Goal: Task Accomplishment & Management: Manage account settings

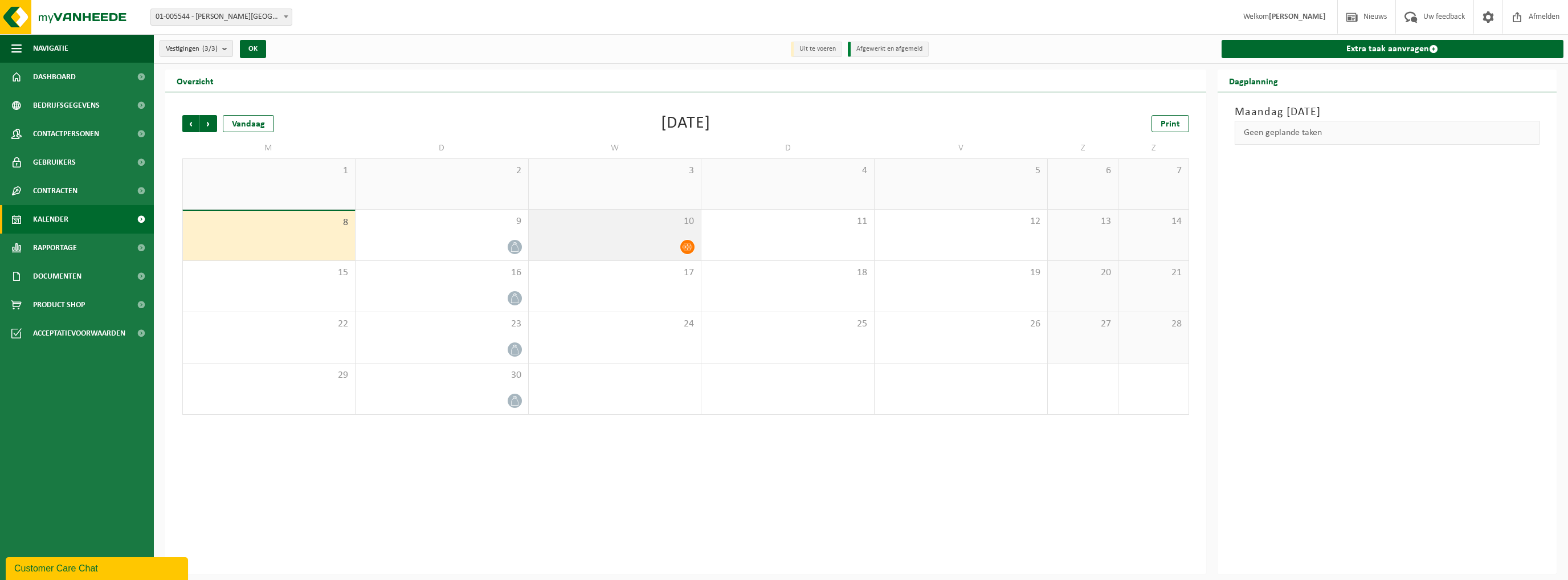
click at [685, 244] on icon at bounding box center [687, 247] width 10 height 10
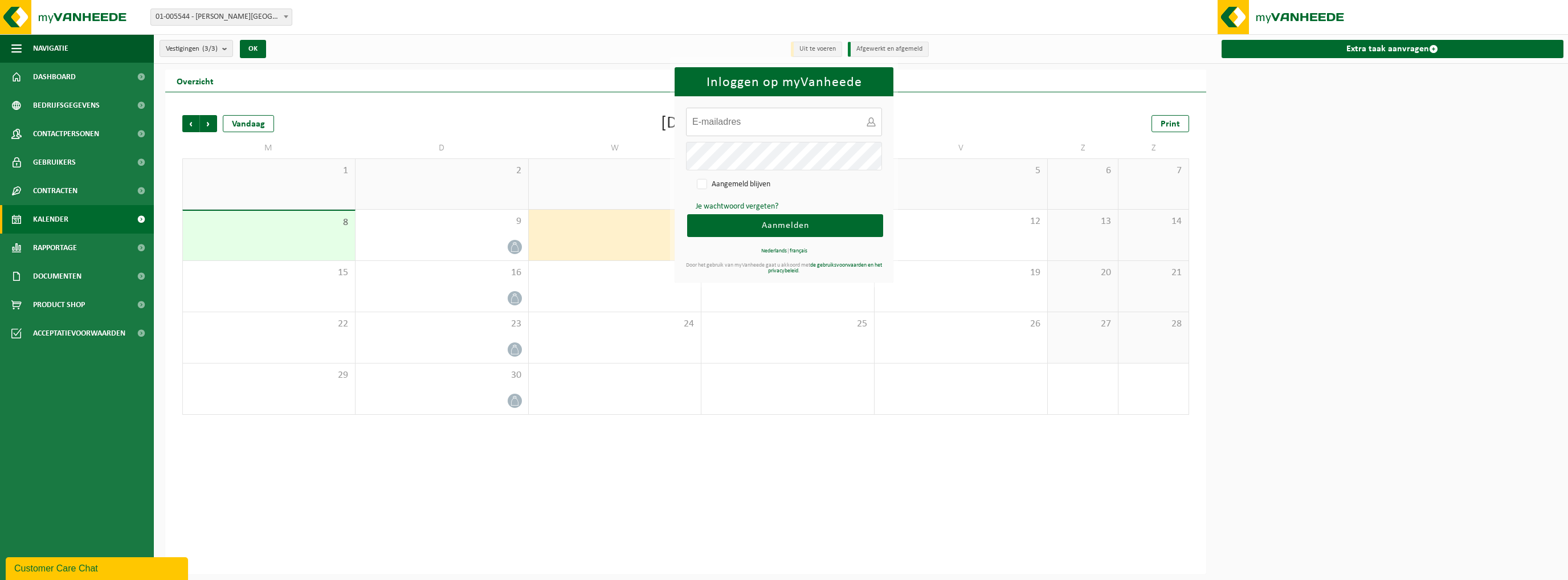
type input "[EMAIL_ADDRESS][DOMAIN_NAME]"
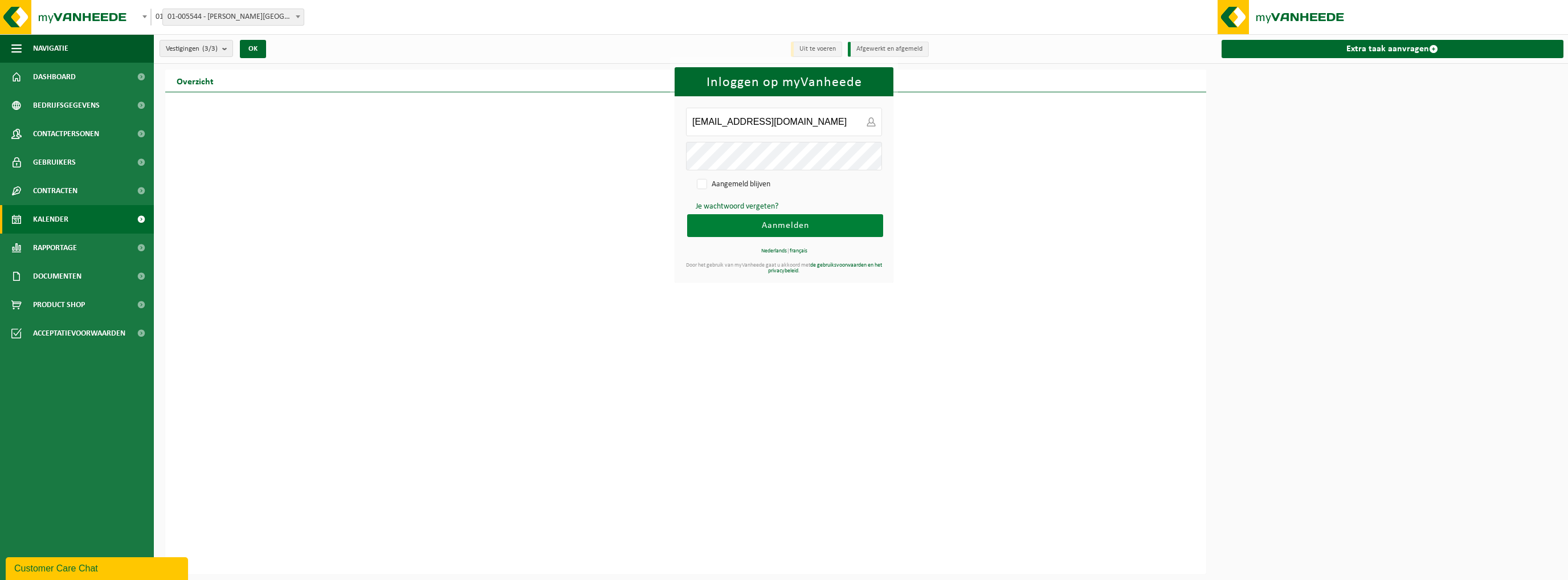
click at [800, 224] on span "Aanmelden" at bounding box center [786, 225] width 47 height 9
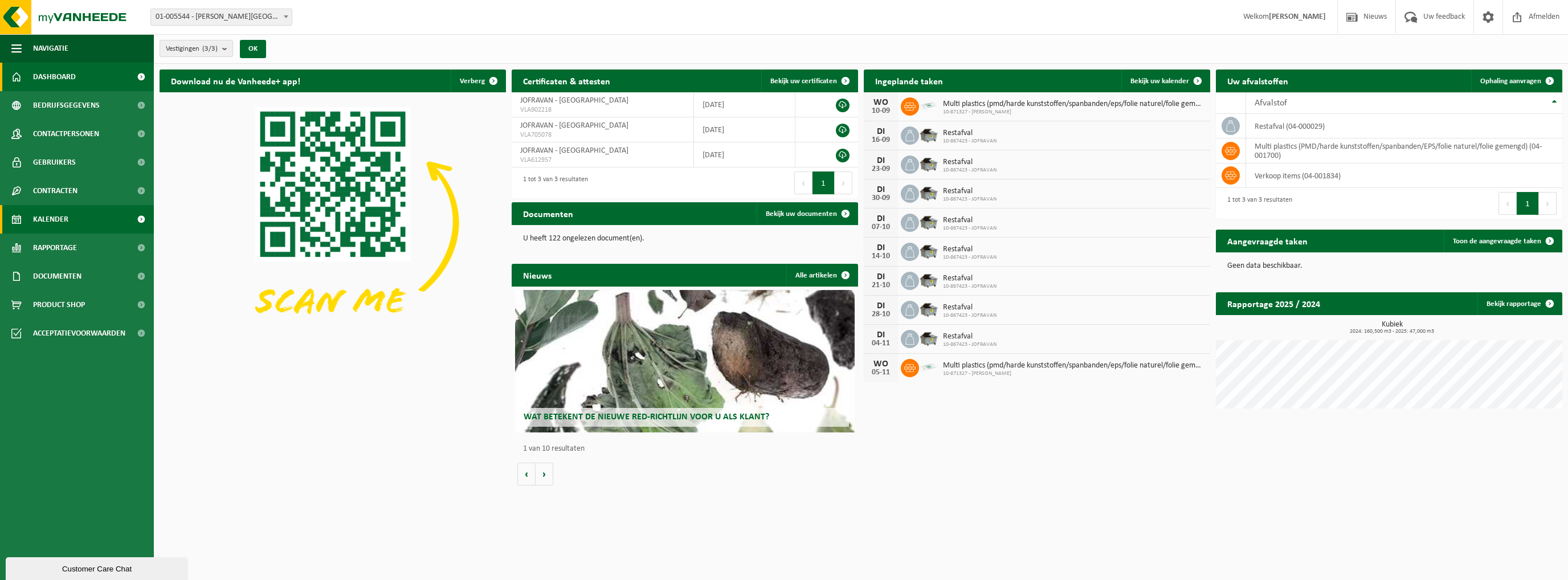
click at [56, 220] on span "Kalender" at bounding box center [51, 219] width 36 height 29
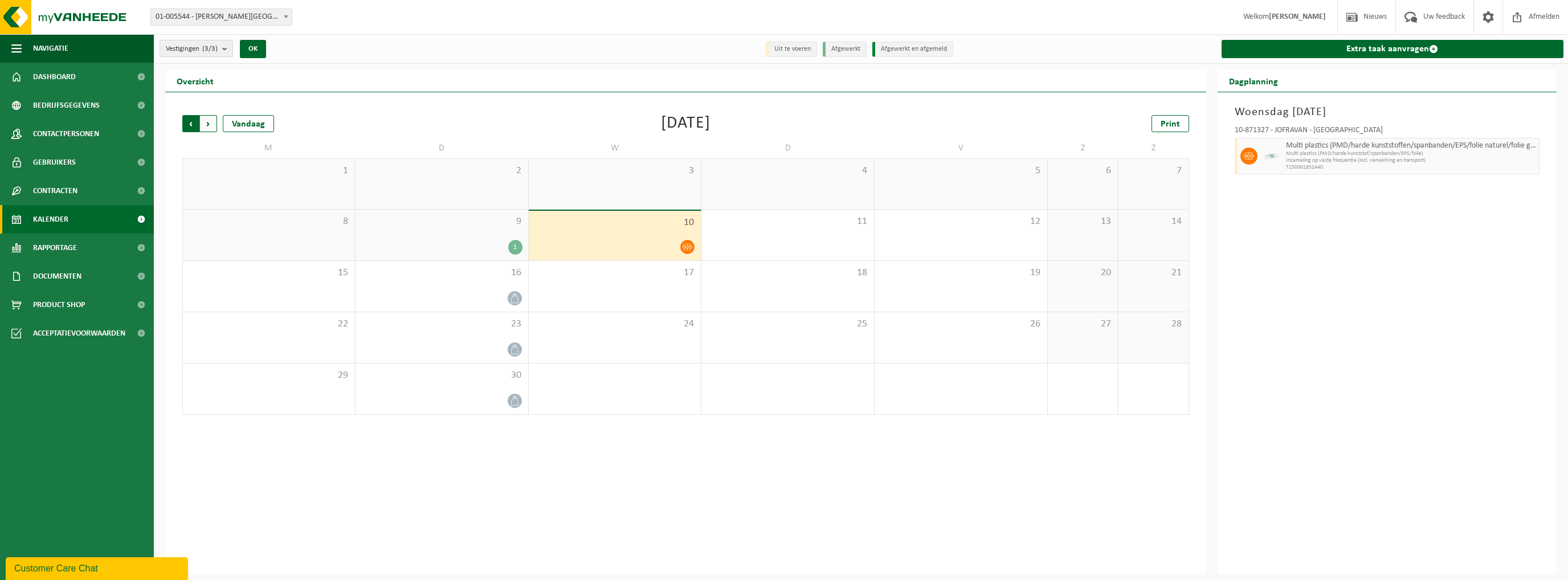
click at [211, 125] on span "Volgende" at bounding box center [208, 124] width 17 height 17
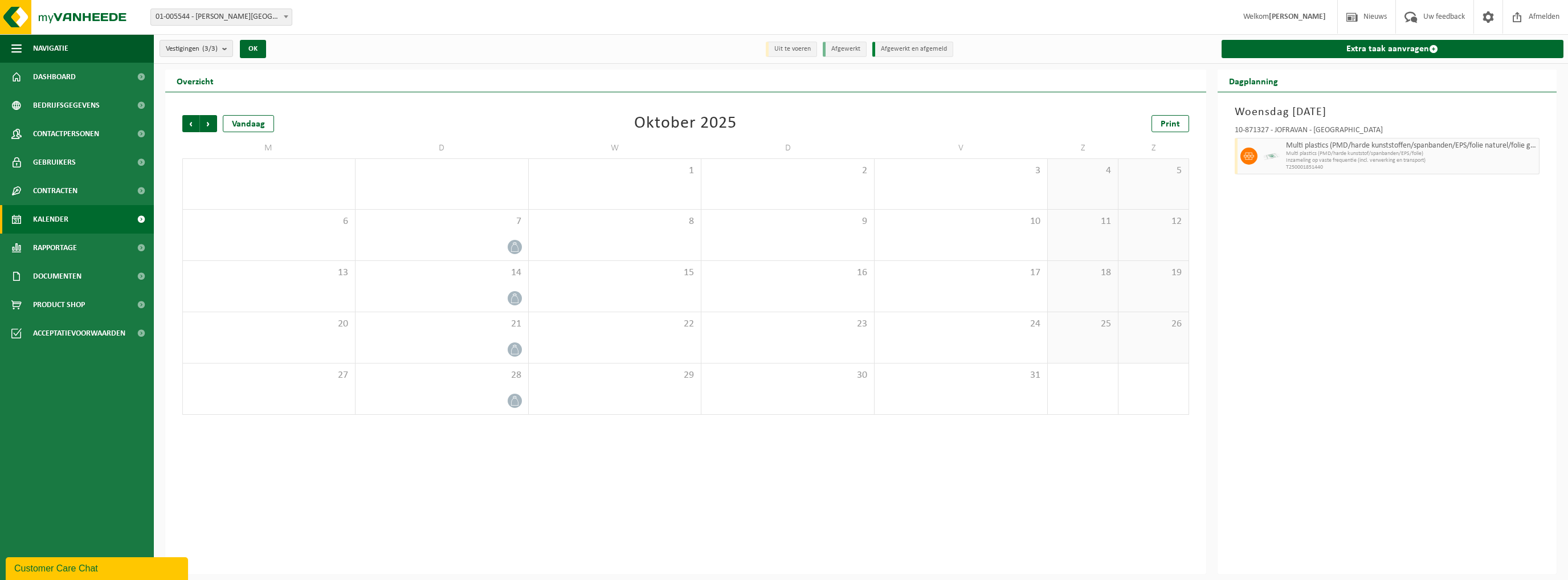
click at [211, 125] on span "Volgende" at bounding box center [208, 124] width 17 height 17
click at [211, 124] on span "Volgende" at bounding box center [208, 124] width 17 height 17
click at [186, 129] on span "Vorige" at bounding box center [190, 124] width 17 height 17
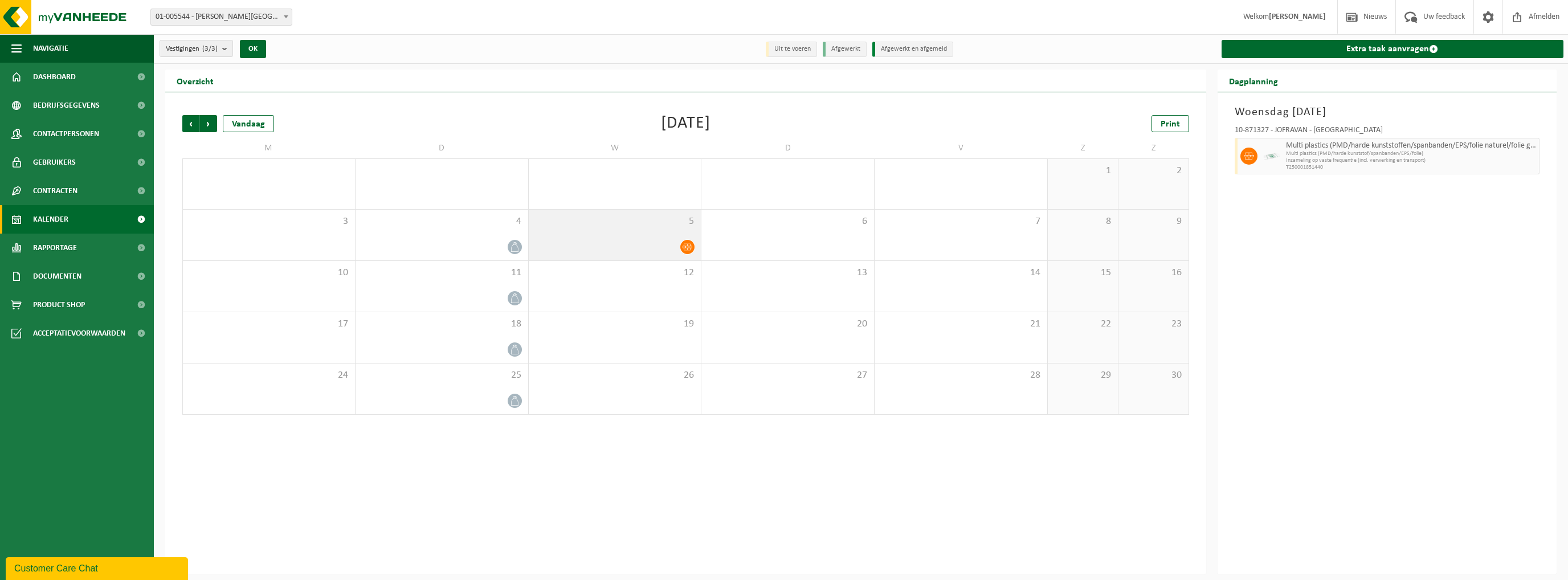
click at [686, 242] on icon at bounding box center [687, 247] width 10 height 10
click at [1532, 162] on span "button" at bounding box center [1531, 156] width 9 height 23
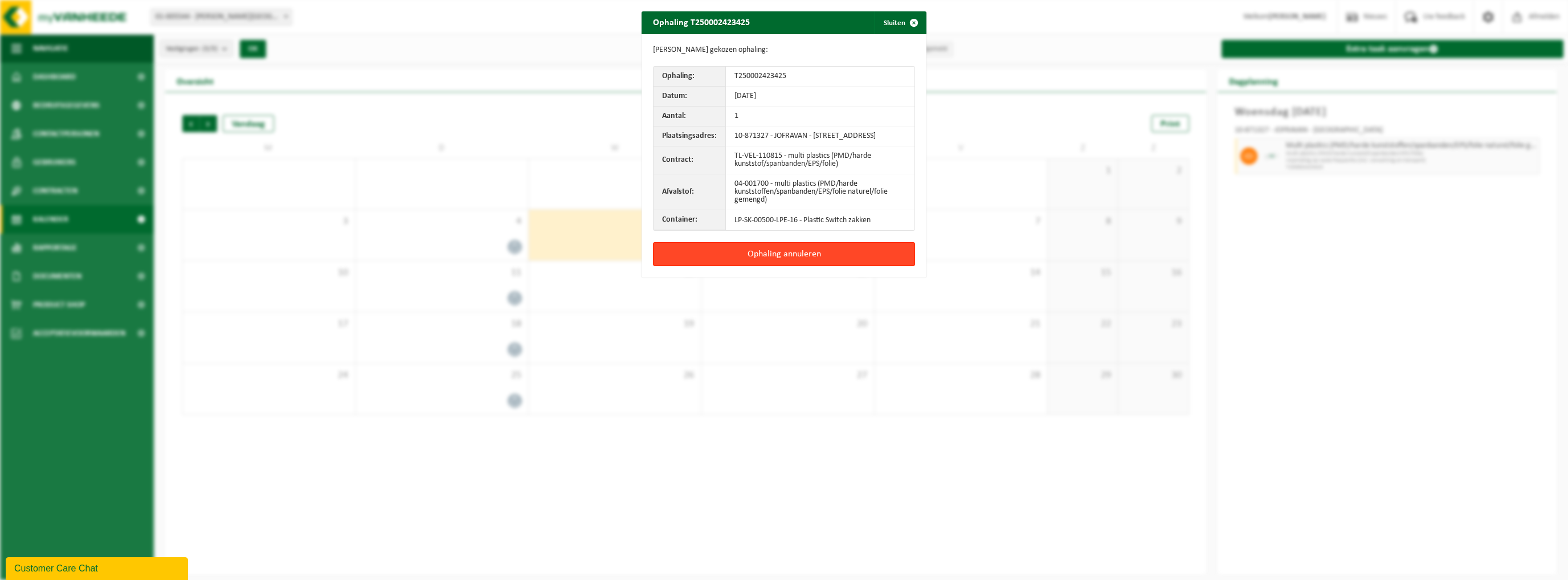
click at [825, 257] on button "Ophaling annuleren" at bounding box center [783, 254] width 262 height 24
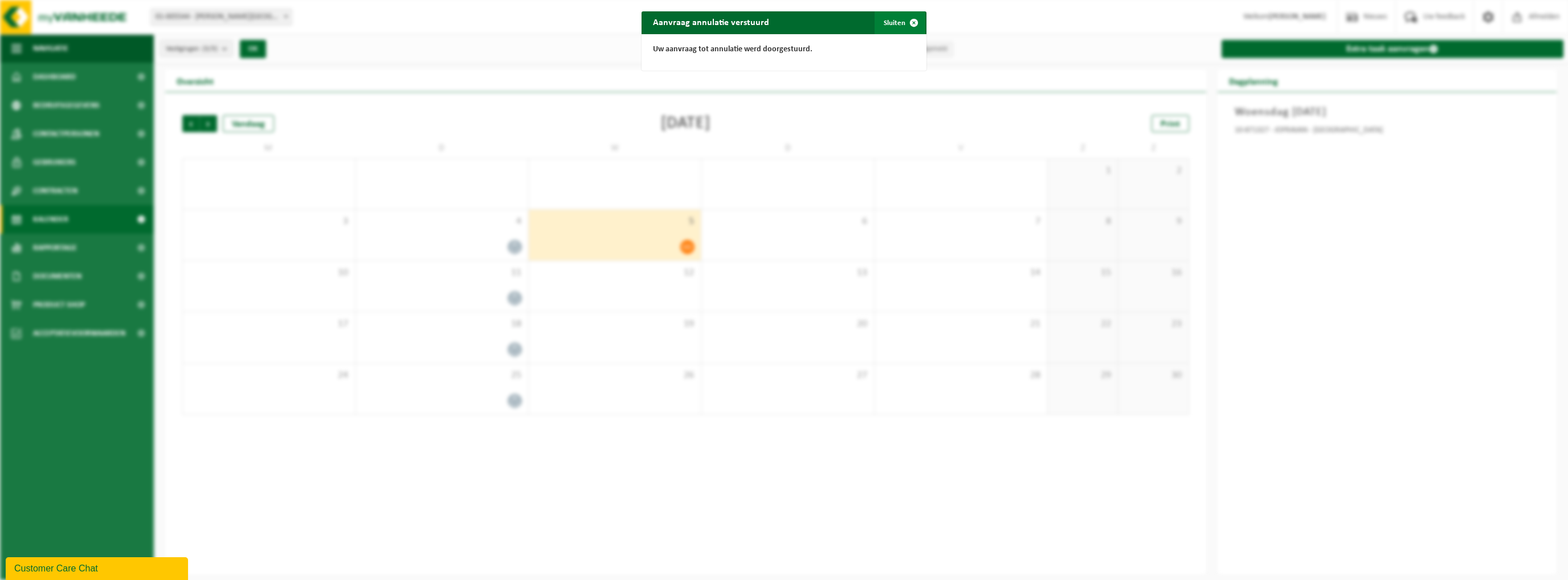
click at [905, 19] on span "button" at bounding box center [914, 23] width 23 height 23
